Goal: Task Accomplishment & Management: Manage account settings

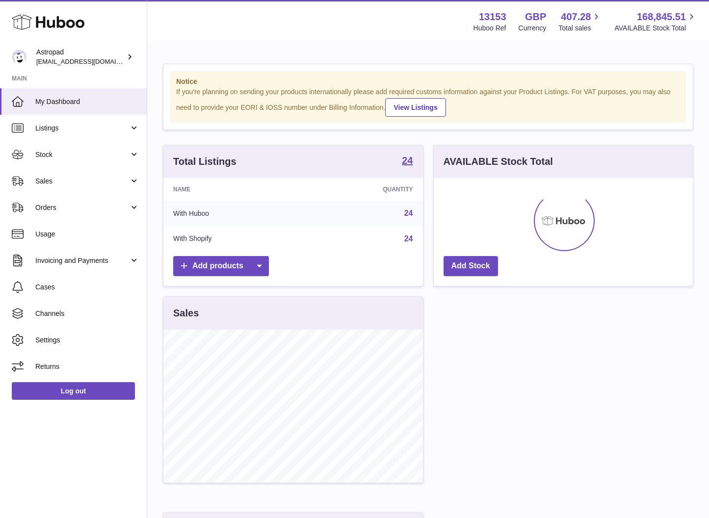
scroll to position [153, 259]
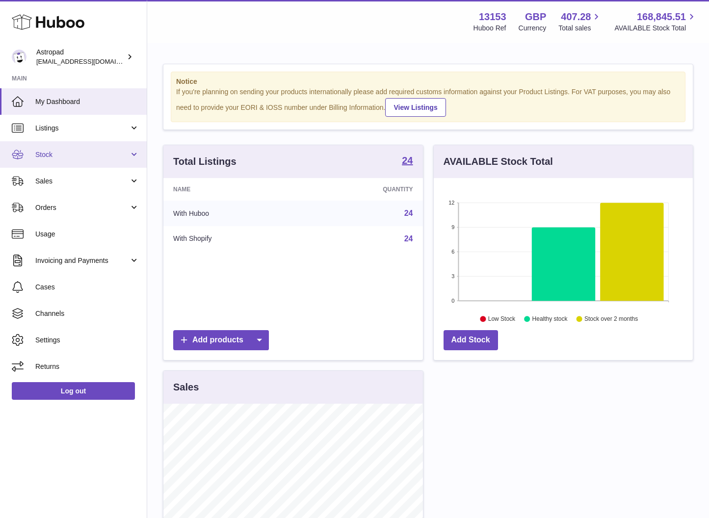
click at [54, 155] on span "Stock" at bounding box center [82, 154] width 94 height 9
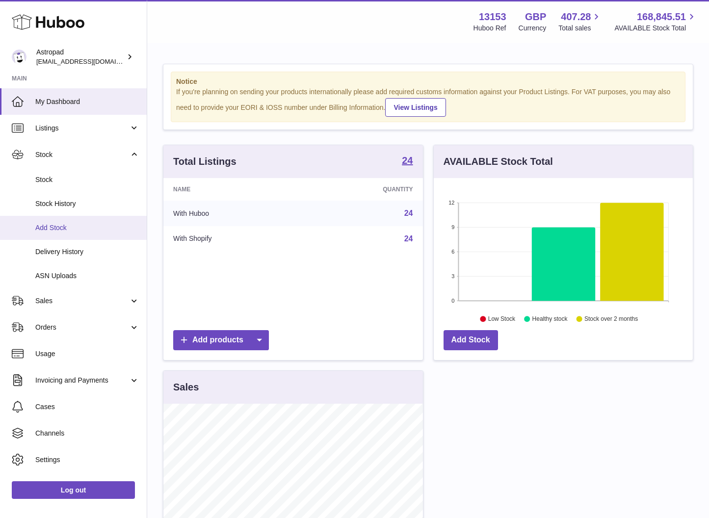
click at [73, 220] on link "Add Stock" at bounding box center [73, 228] width 147 height 24
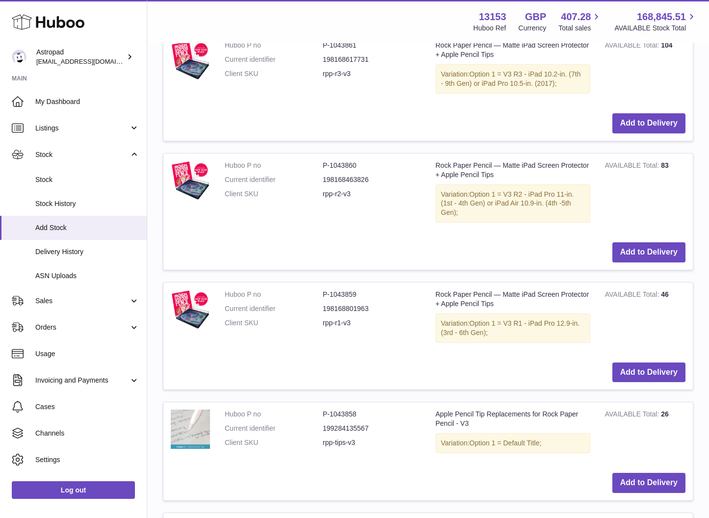
scroll to position [880, 0]
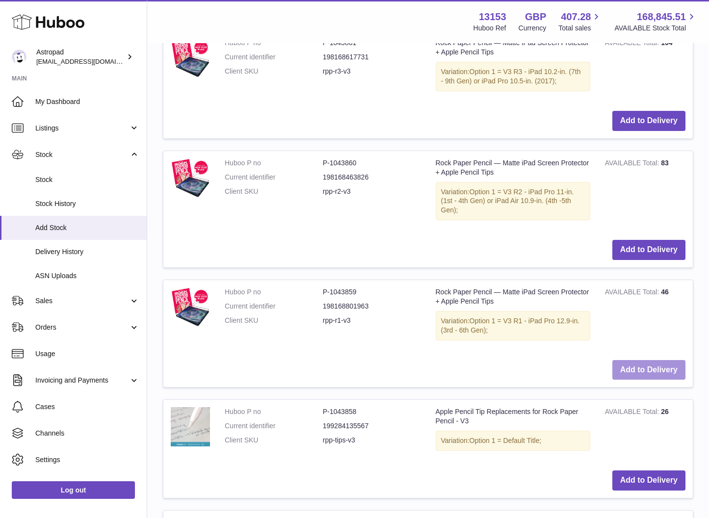
click at [641, 365] on button "Add to Delivery" at bounding box center [649, 370] width 73 height 20
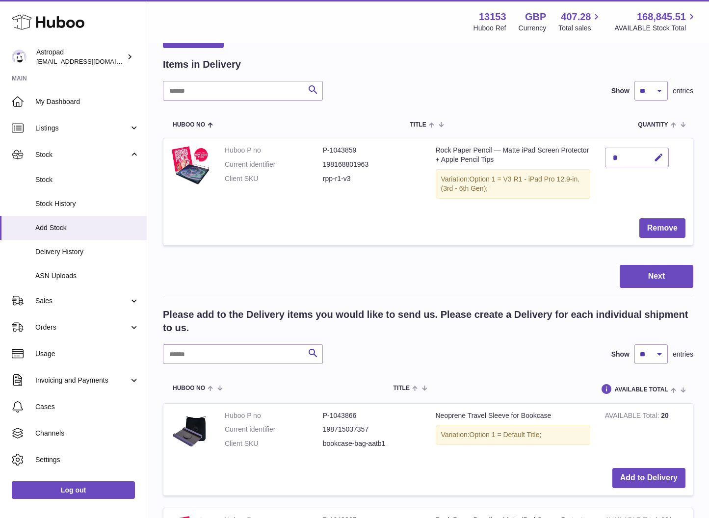
scroll to position [0, 0]
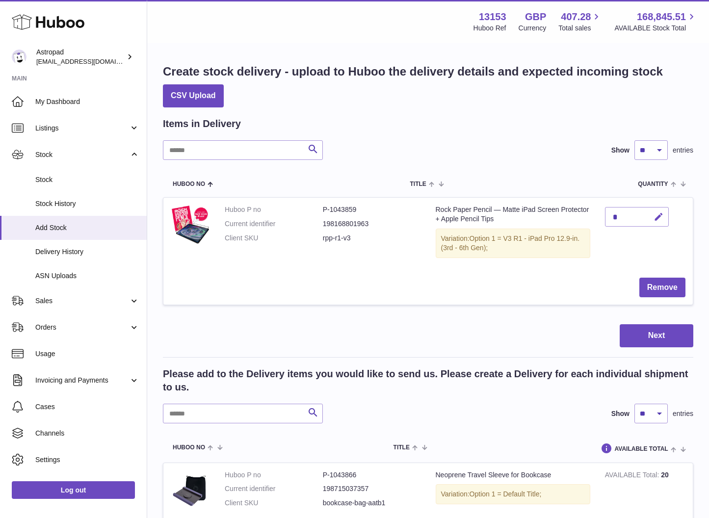
click at [660, 218] on icon "button" at bounding box center [659, 217] width 10 height 10
type input "**"
click at [656, 216] on icon "submit" at bounding box center [659, 217] width 9 height 9
click at [644, 340] on button "Next" at bounding box center [657, 335] width 74 height 23
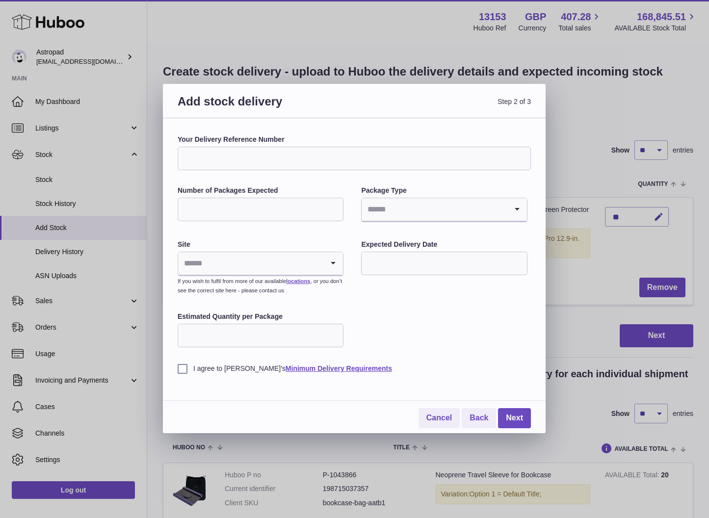
click at [248, 215] on input "Number of Packages Expected" at bounding box center [261, 210] width 166 height 24
type input "*"
click at [395, 210] on input "Search for option" at bounding box center [434, 209] width 145 height 23
click at [391, 276] on li "Boxes" at bounding box center [444, 276] width 164 height 20
click at [322, 263] on input "Search for option" at bounding box center [250, 263] width 145 height 23
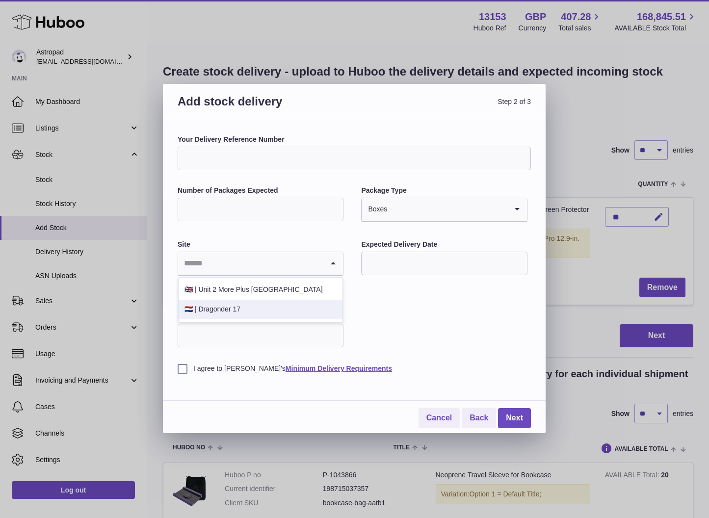
click at [285, 315] on li "🇳🇱 | Dragonder 17" at bounding box center [261, 310] width 164 height 20
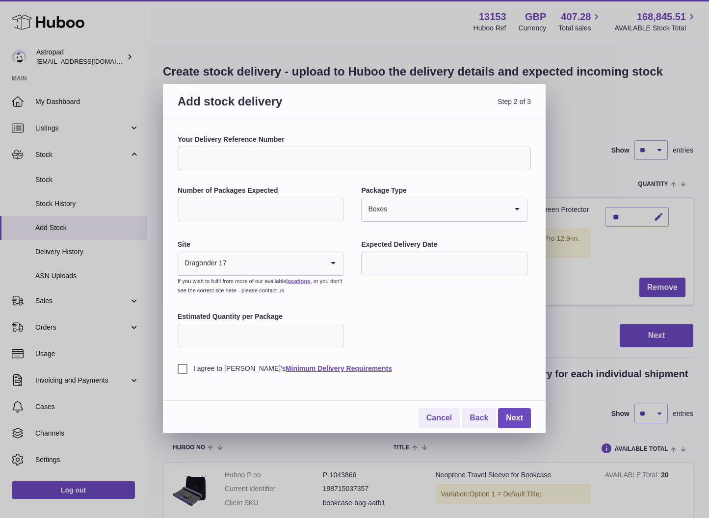
click at [418, 261] on input "text" at bounding box center [444, 264] width 166 height 24
click at [454, 402] on span "29" at bounding box center [456, 404] width 18 height 18
type input "**********"
click at [412, 265] on input "**********" at bounding box center [444, 264] width 166 height 24
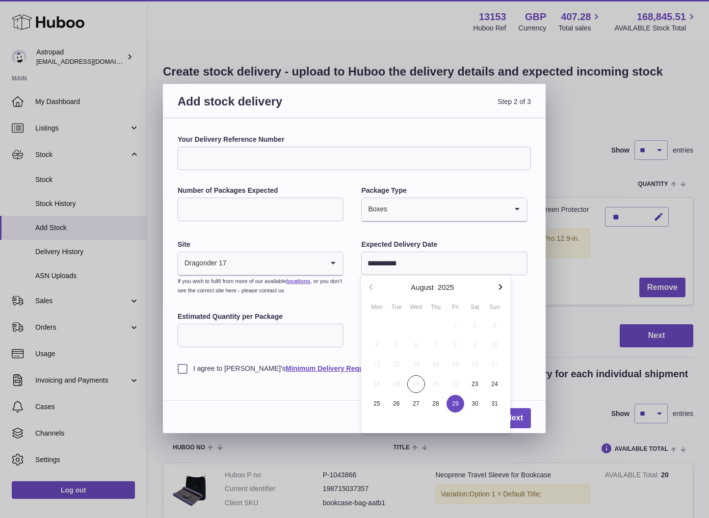
click at [515, 295] on div "**********" at bounding box center [354, 254] width 353 height 239
click at [239, 329] on input "Estimated Quantity per Package" at bounding box center [261, 336] width 166 height 24
type input "**"
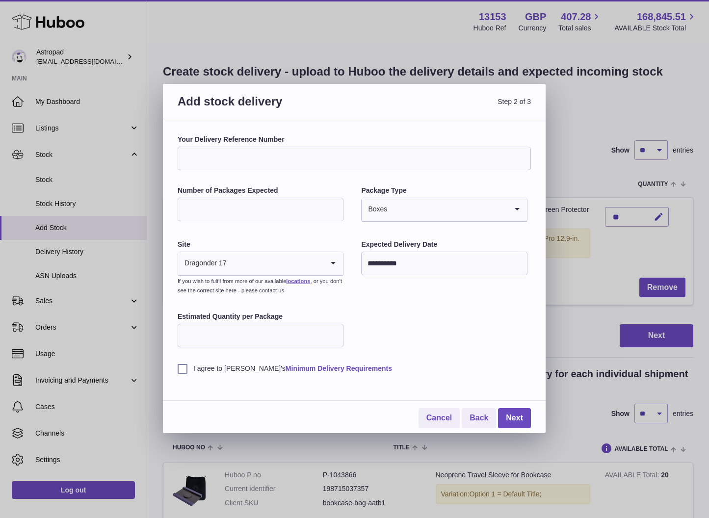
drag, startPoint x: 419, startPoint y: 365, endPoint x: 295, endPoint y: 366, distance: 123.7
click at [419, 365] on label "I agree to Huboo's Minimum Delivery Requirements" at bounding box center [354, 368] width 353 height 9
click at [182, 369] on label "I agree to Huboo's Minimum Delivery Requirements" at bounding box center [354, 368] width 353 height 9
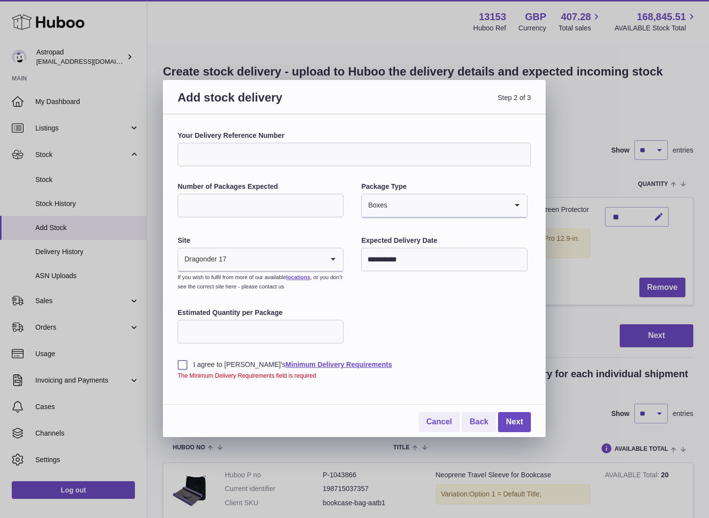
click at [180, 368] on label "I agree to Huboo's Minimum Delivery Requirements" at bounding box center [354, 364] width 353 height 9
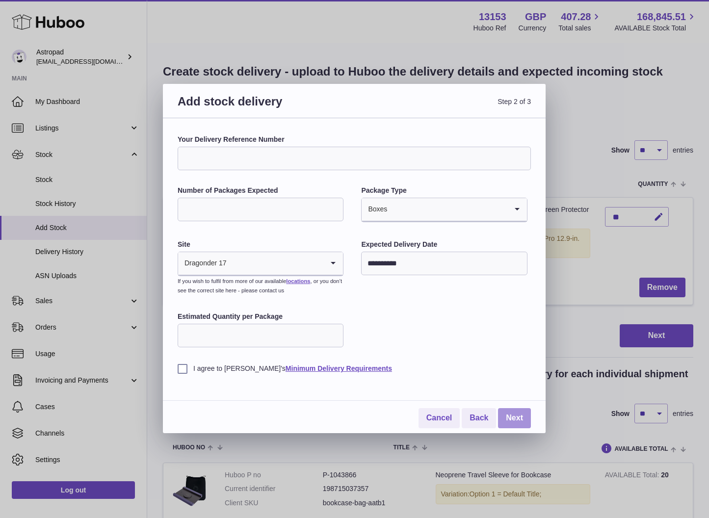
click at [517, 422] on link "Next" at bounding box center [514, 418] width 33 height 20
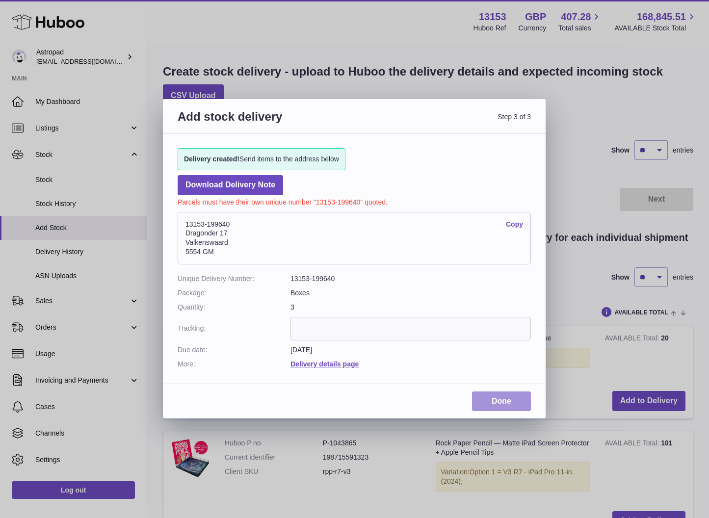
click at [503, 404] on link "Done" at bounding box center [501, 402] width 59 height 20
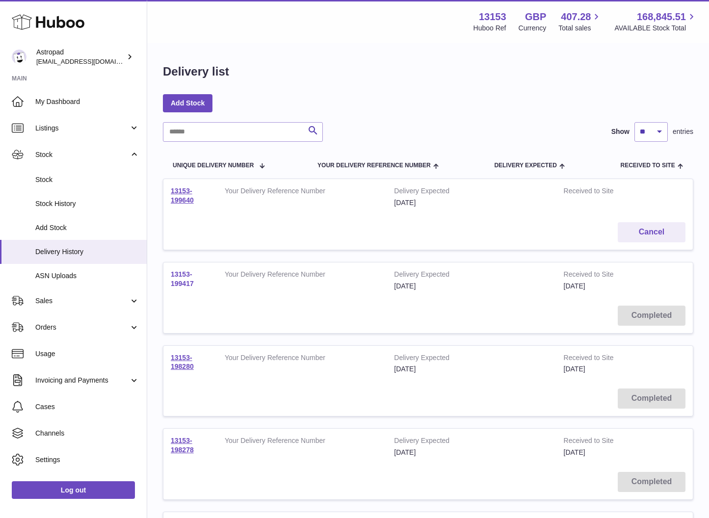
click at [185, 286] on link "13153-199417" at bounding box center [182, 278] width 23 height 17
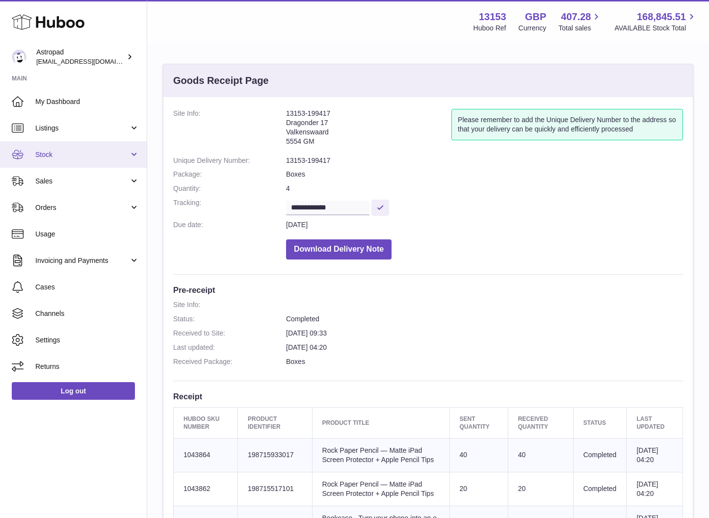
click at [63, 158] on span "Stock" at bounding box center [82, 154] width 94 height 9
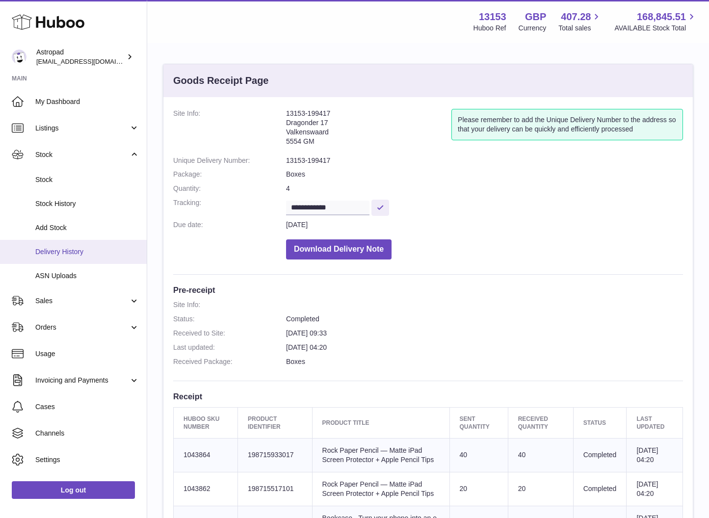
click at [69, 251] on span "Delivery History" at bounding box center [87, 251] width 104 height 9
